Goal: Check status: Check status

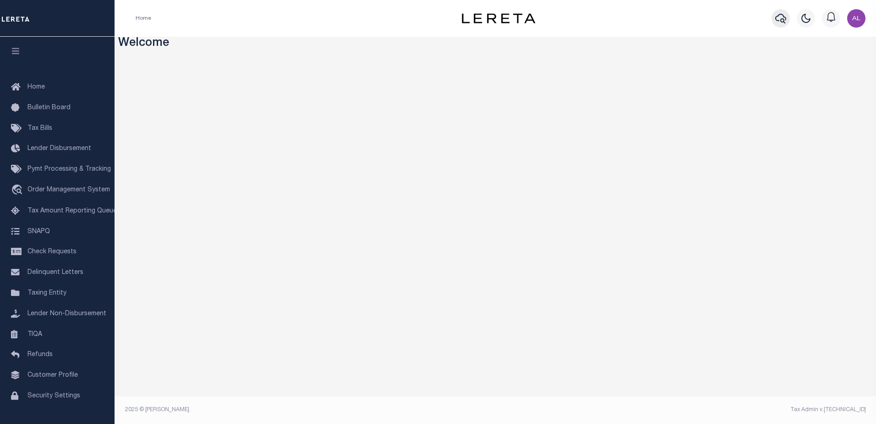
click at [782, 18] on icon "button" at bounding box center [781, 18] width 11 height 11
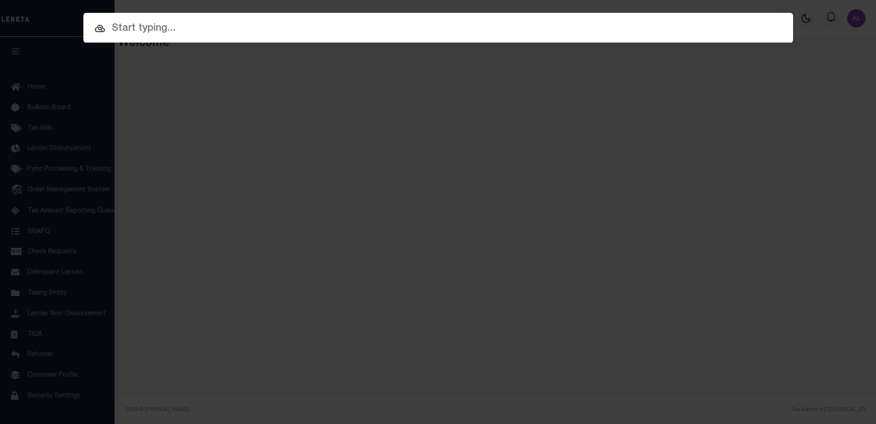
click at [279, 30] on input "text" at bounding box center [438, 29] width 710 height 16
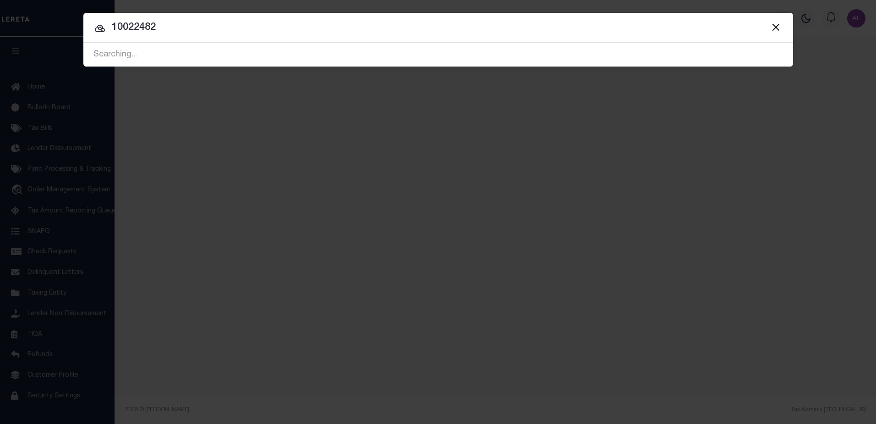
type input "10022482"
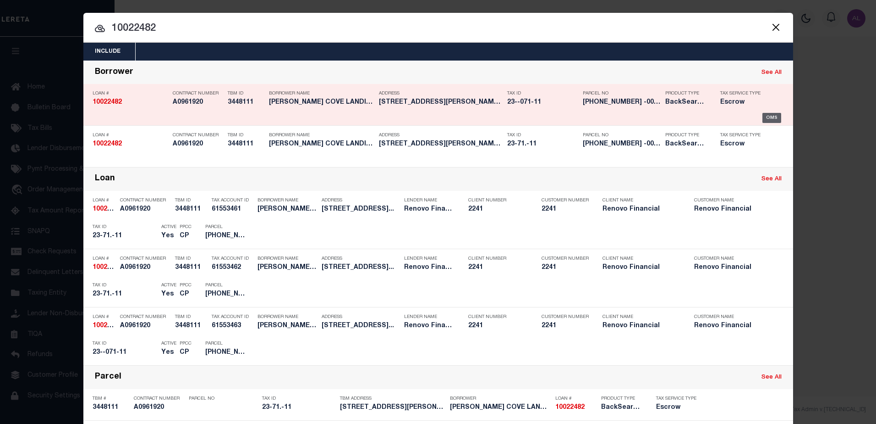
click at [768, 119] on div "OMS" at bounding box center [772, 118] width 19 height 10
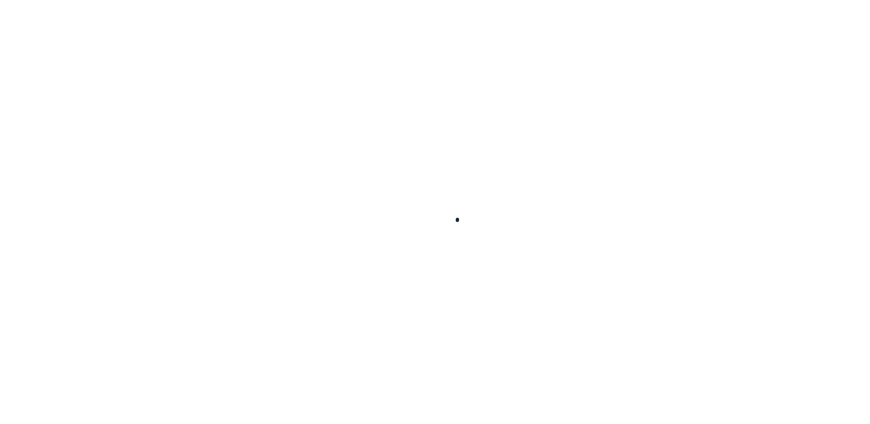
type input "10022482"
type input "GLEN COVE LANDING LLC A NEW YORK LIMITED LIABILITY CO"
select select
select select "400"
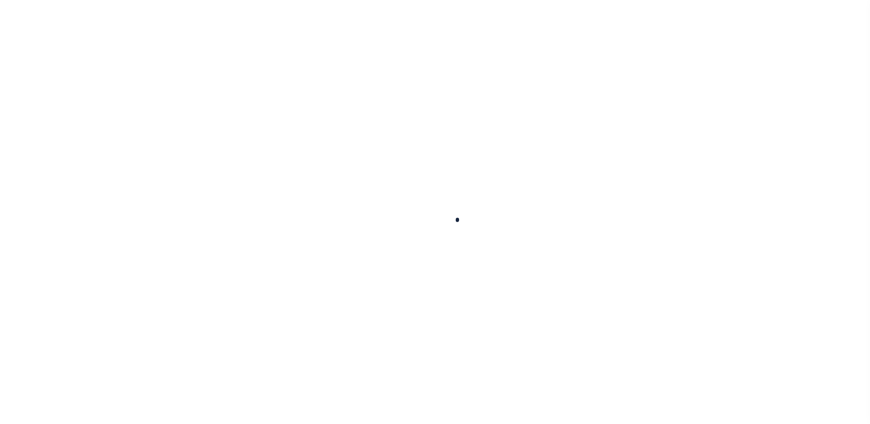
select select "Escrow"
type input "[STREET_ADDRESS]"
type input "[GEOGRAPHIC_DATA]"
type input "a0kUS00000Boqza"
type input "NY"
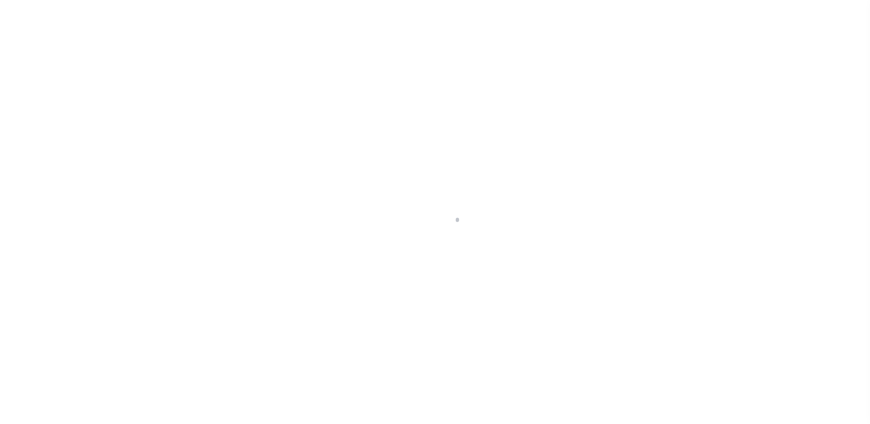
select select
select select "25067"
select select "4"
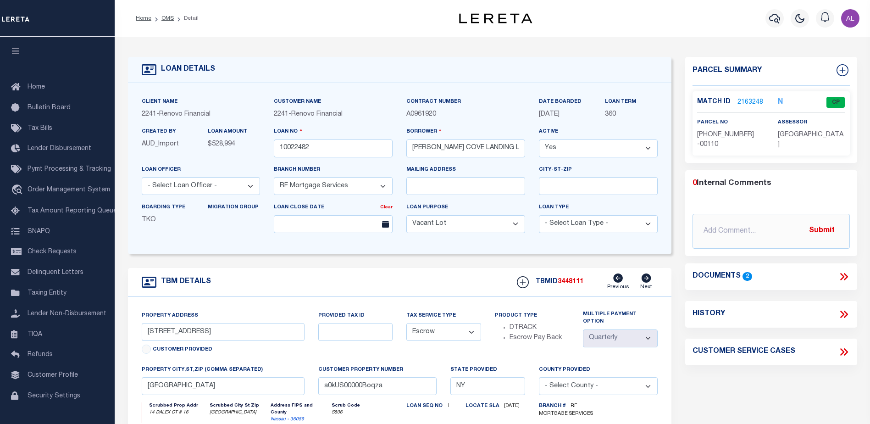
click at [754, 102] on link "2163248" at bounding box center [750, 103] width 26 height 10
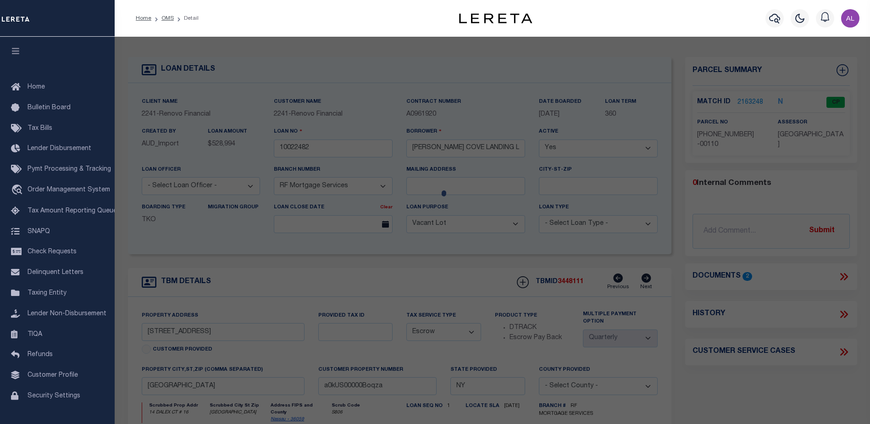
checkbox input "false"
select select "CP"
type input "[PERSON_NAME] & [PERSON_NAME]"
select select "ATL"
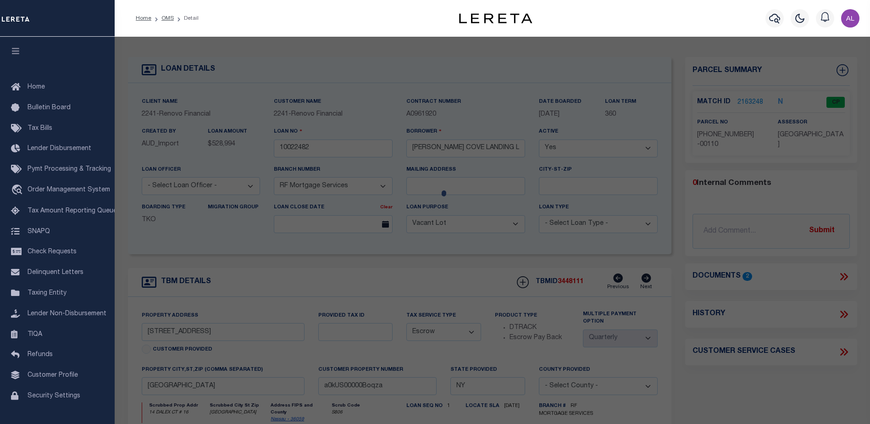
select select "ADD"
type input "[STREET_ADDRESS]"
checkbox input "false"
type input "GLEN COVE, NY 11542"
type textarea "TOWN #4 SCH DIST 005"
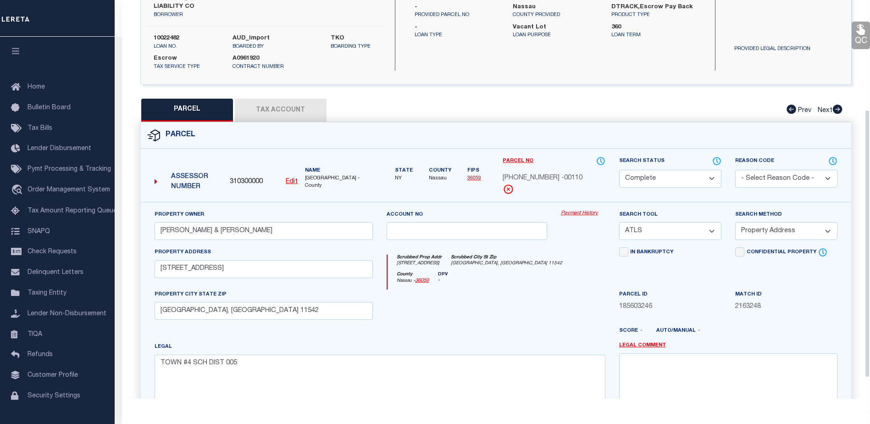
scroll to position [183, 0]
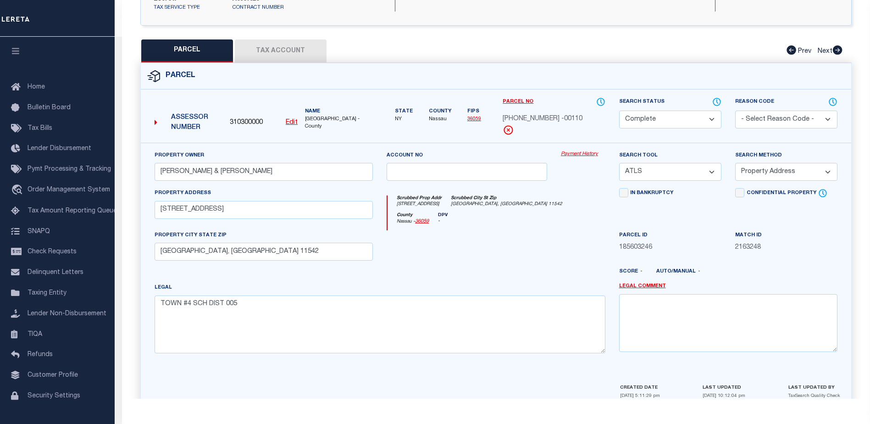
click at [587, 150] on link "Payment History" at bounding box center [583, 154] width 44 height 8
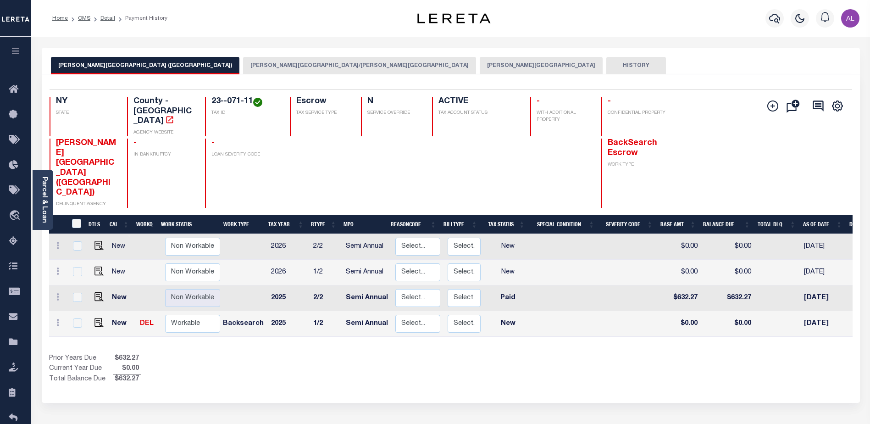
click at [480, 63] on button "[PERSON_NAME][GEOGRAPHIC_DATA]" at bounding box center [541, 65] width 123 height 17
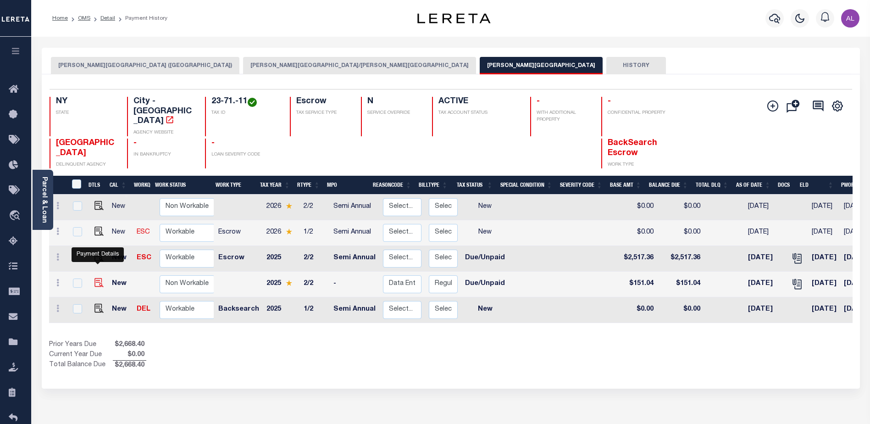
click at [95, 278] on img "" at bounding box center [98, 282] width 9 height 9
checkbox input "true"
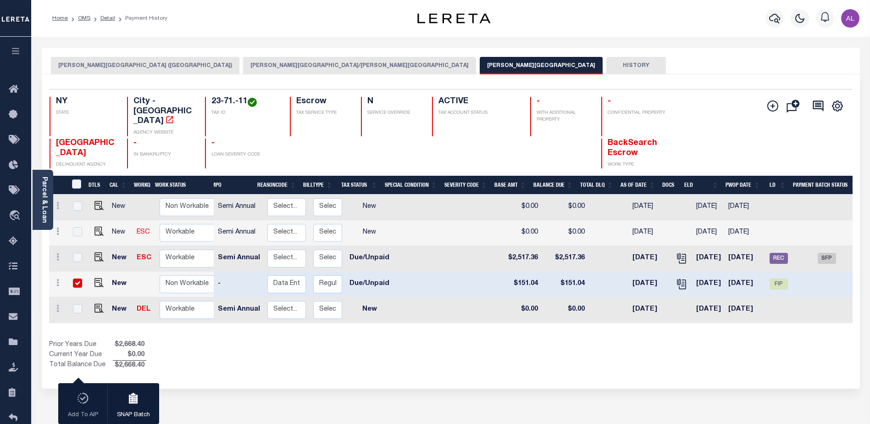
scroll to position [0, 145]
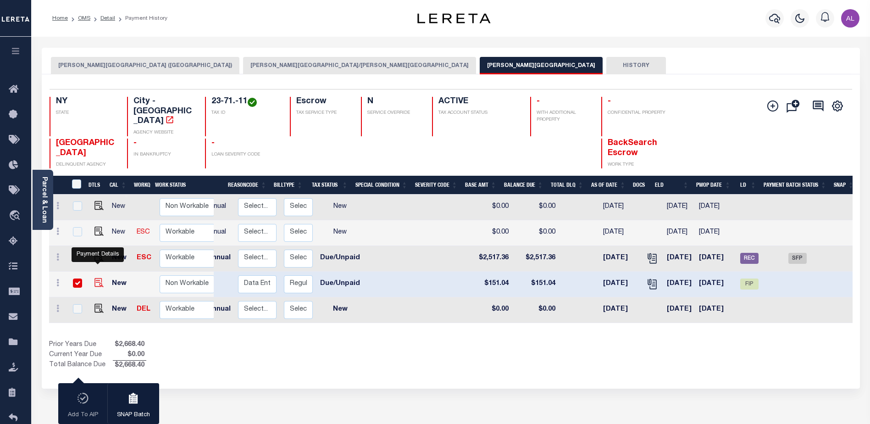
click at [96, 278] on img "" at bounding box center [98, 282] width 9 height 9
checkbox input "false"
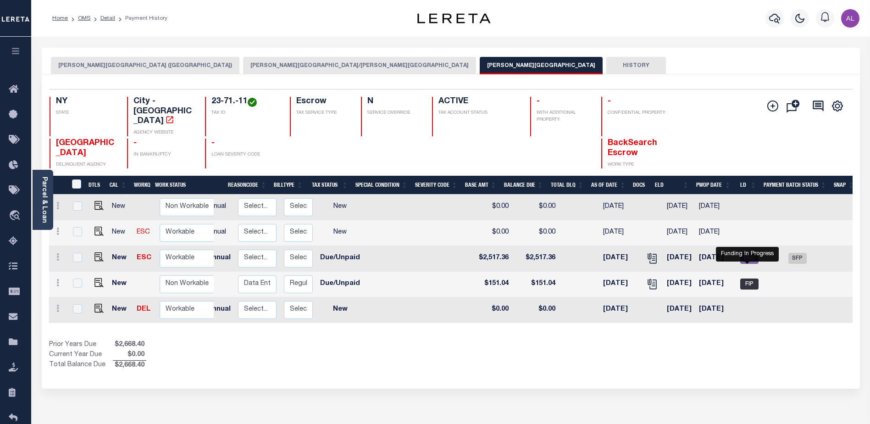
click at [746, 278] on span "FIP" at bounding box center [749, 283] width 18 height 11
checkbox input "true"
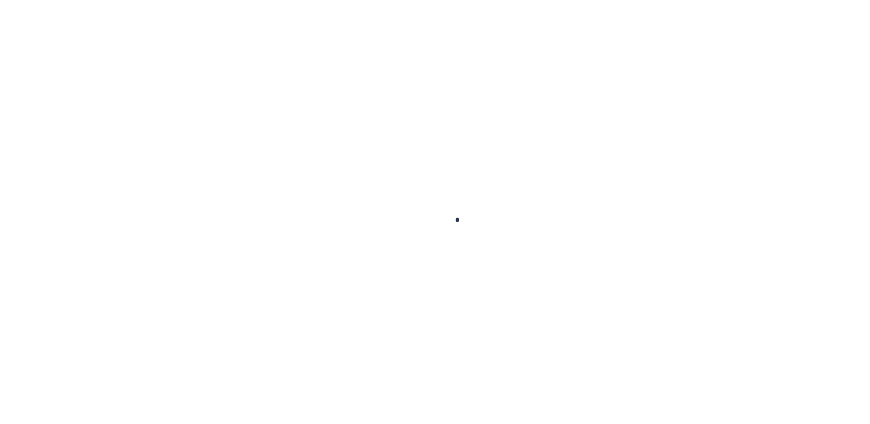
checkbox input "false"
type textarea "CAS # UKN - Client is responsible for P&I $151.04; it appears this was for LDID…"
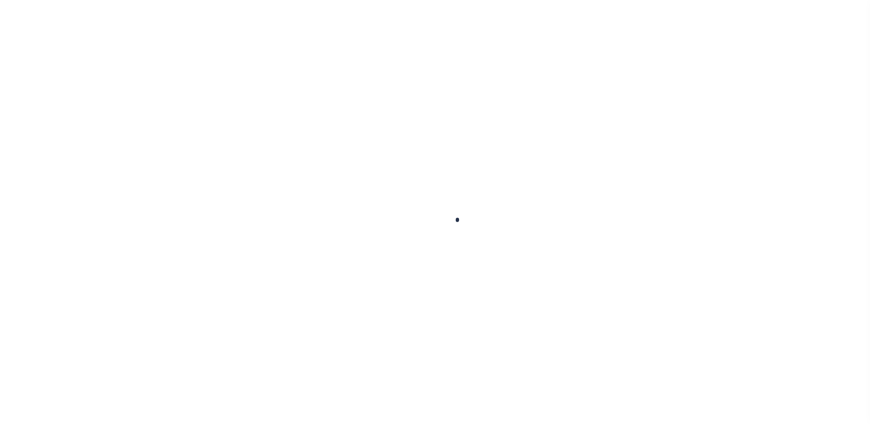
type input "10/31/2025"
type input "[DATE]"
select select "DUE"
type input "$151.04"
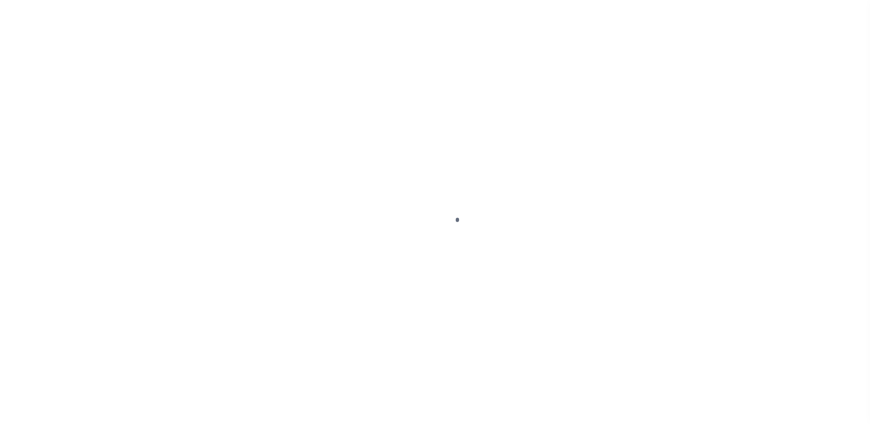
select select "DUE"
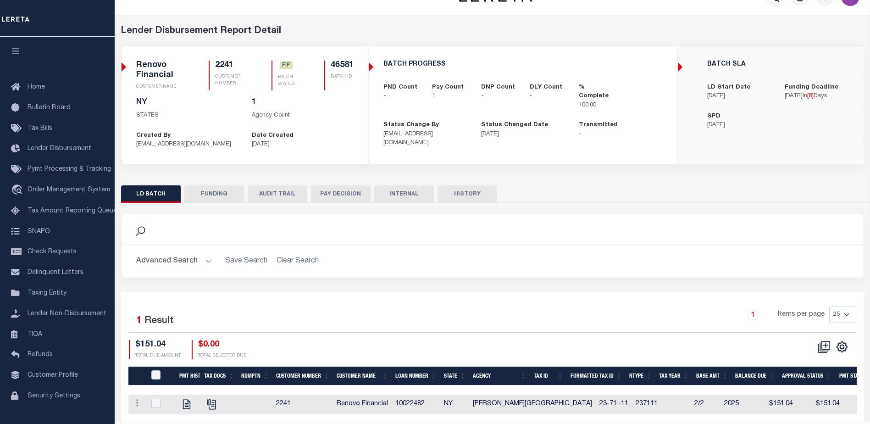
scroll to position [54, 0]
